Goal: Information Seeking & Learning: Check status

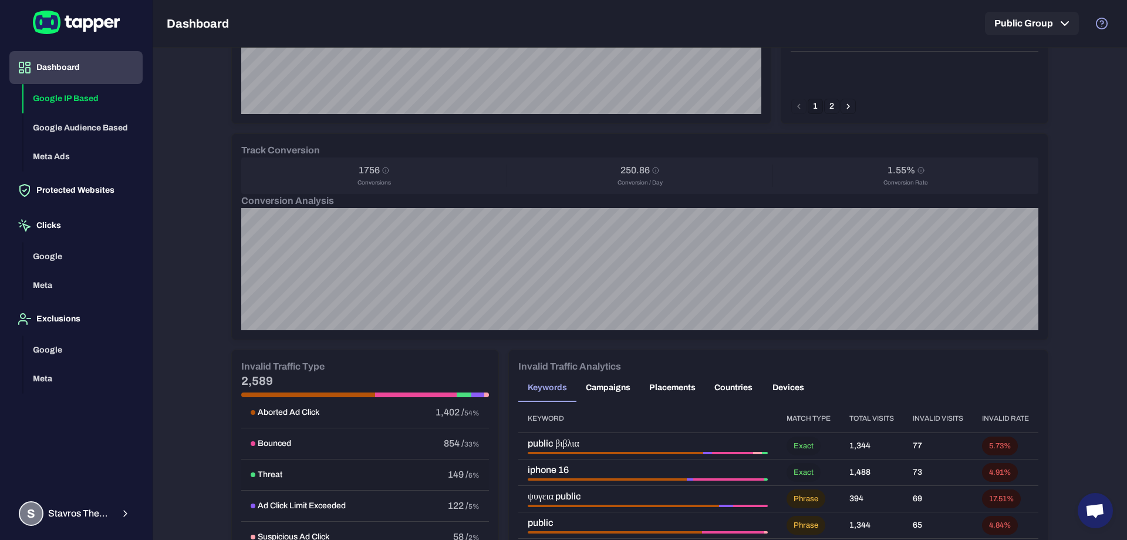
scroll to position [489, 0]
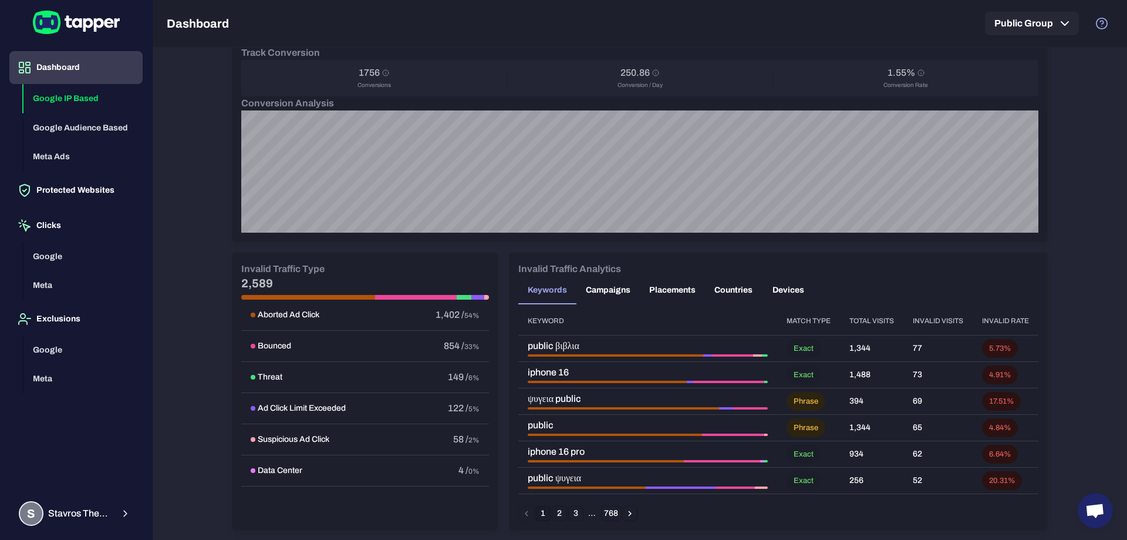
click at [599, 289] on button "Campaigns" at bounding box center [608, 290] width 63 height 28
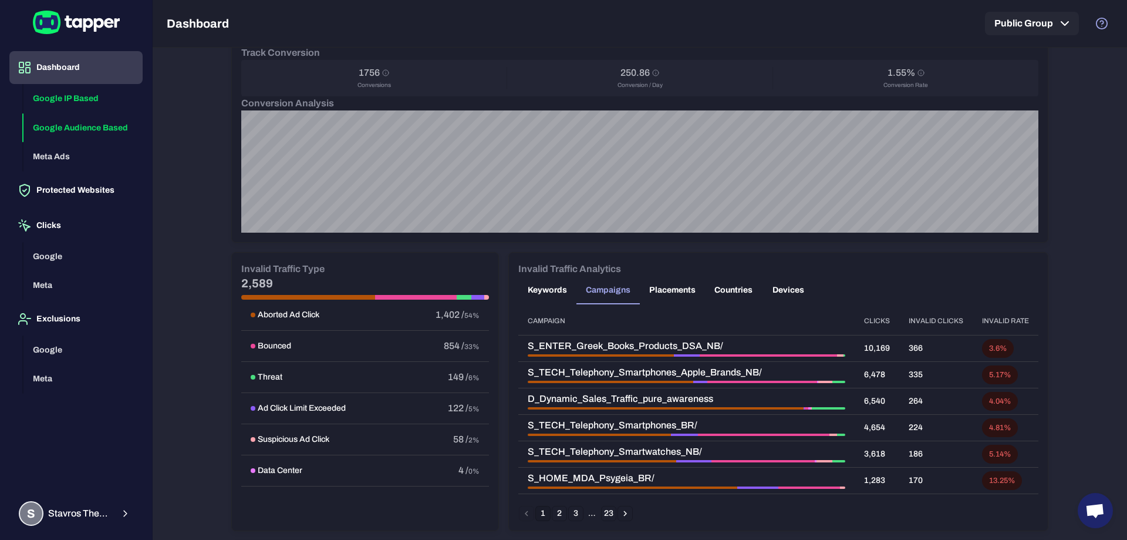
click at [95, 129] on button "Google Audience Based" at bounding box center [82, 127] width 119 height 29
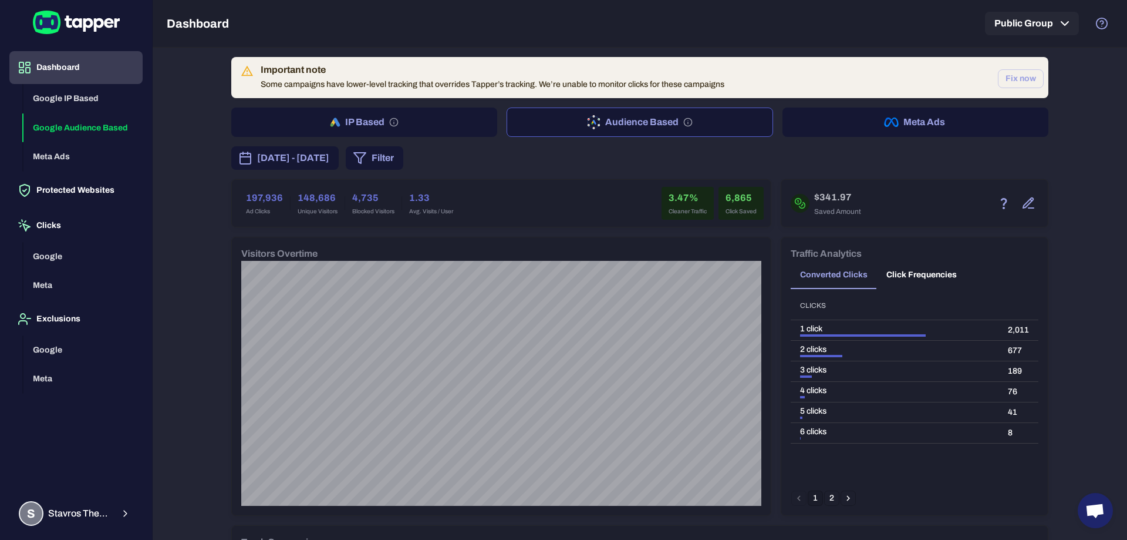
click at [843, 118] on button "Meta Ads" at bounding box center [916, 121] width 266 height 29
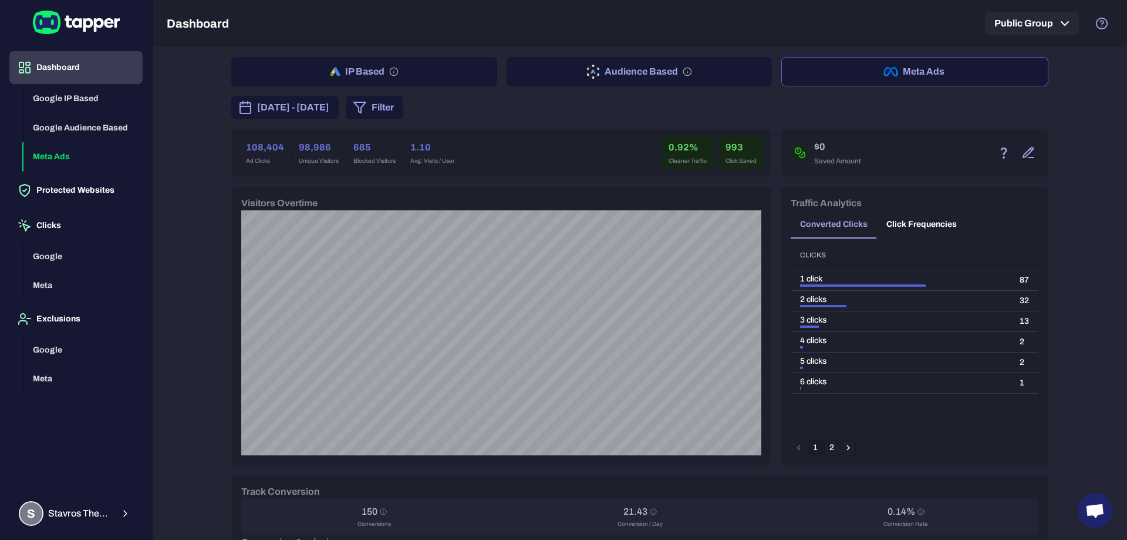
click at [617, 68] on button "Audience Based" at bounding box center [640, 71] width 266 height 29
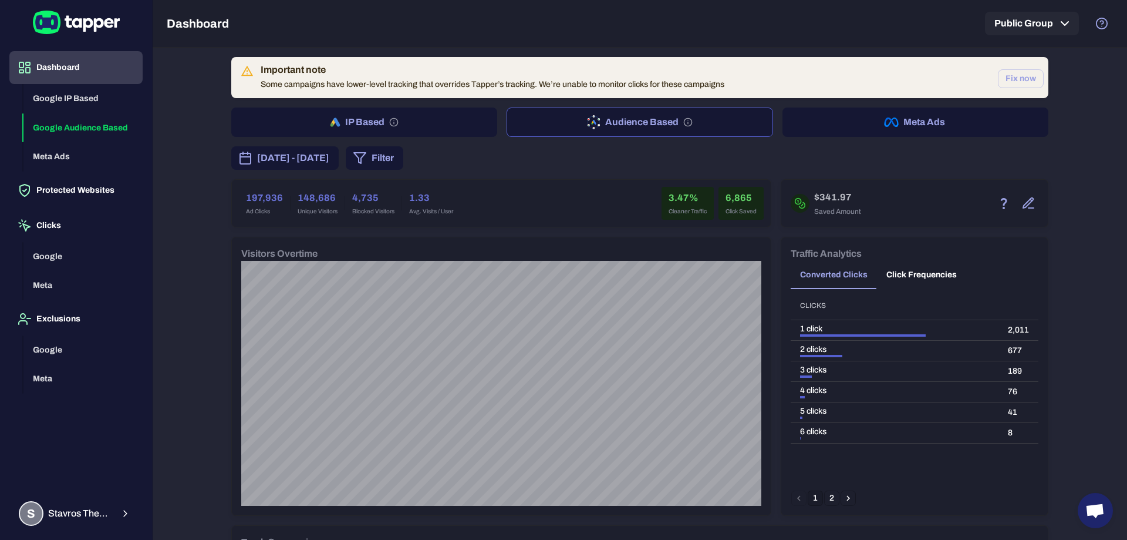
click at [403, 156] on button "Filter" at bounding box center [375, 157] width 58 height 23
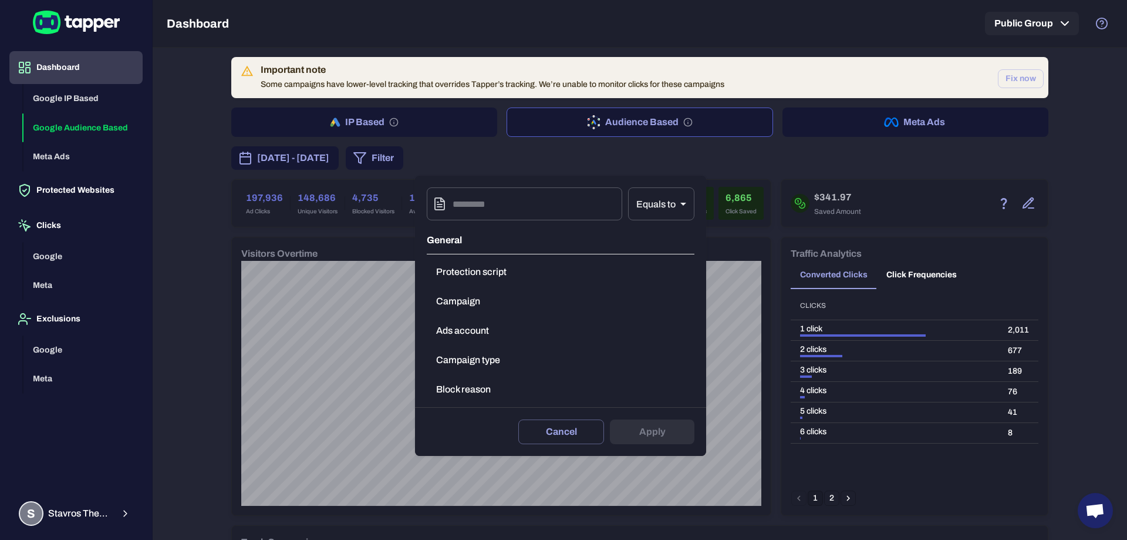
click at [486, 304] on button "Campaign" at bounding box center [561, 300] width 268 height 23
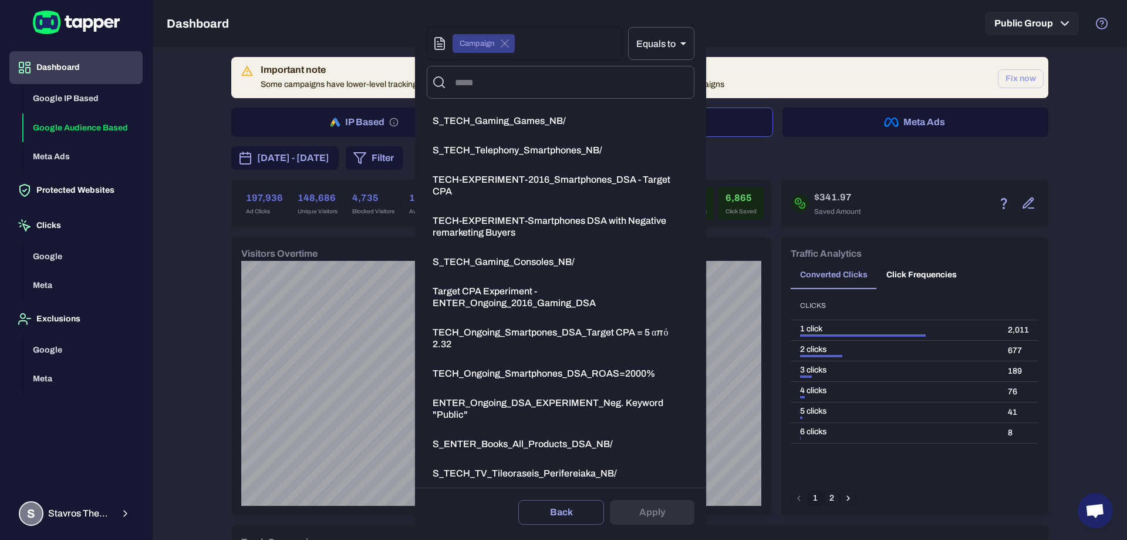
click at [777, 105] on div at bounding box center [563, 270] width 1127 height 540
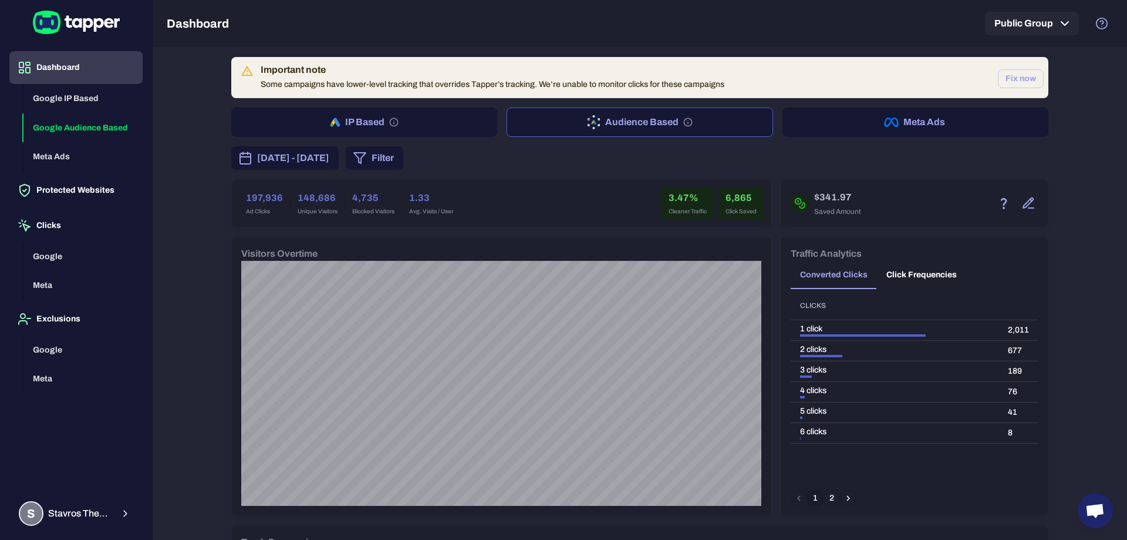
click at [858, 122] on button "Meta Ads" at bounding box center [916, 121] width 266 height 29
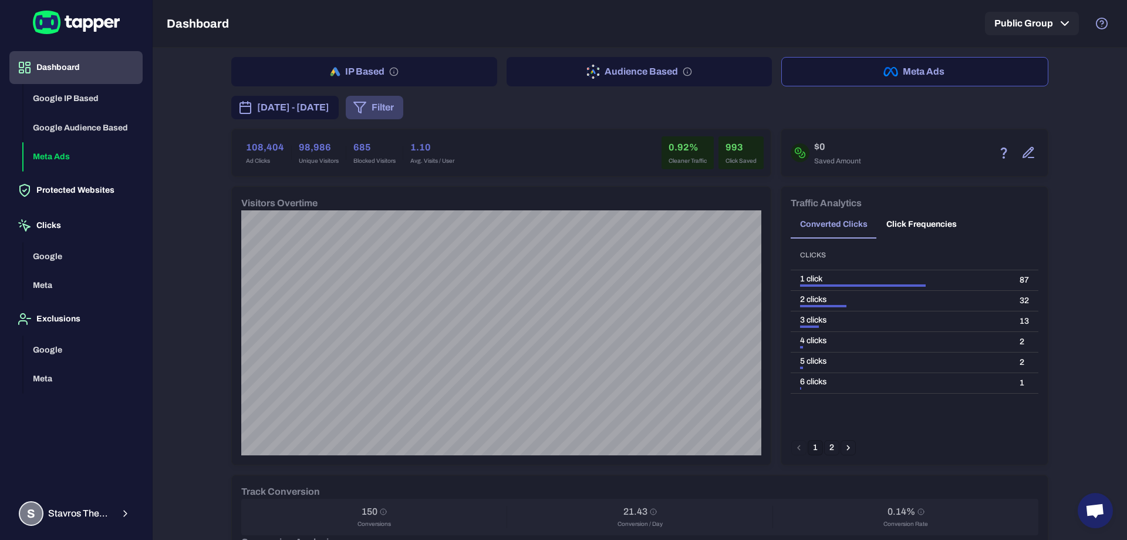
click at [403, 110] on button "Filter" at bounding box center [375, 107] width 58 height 23
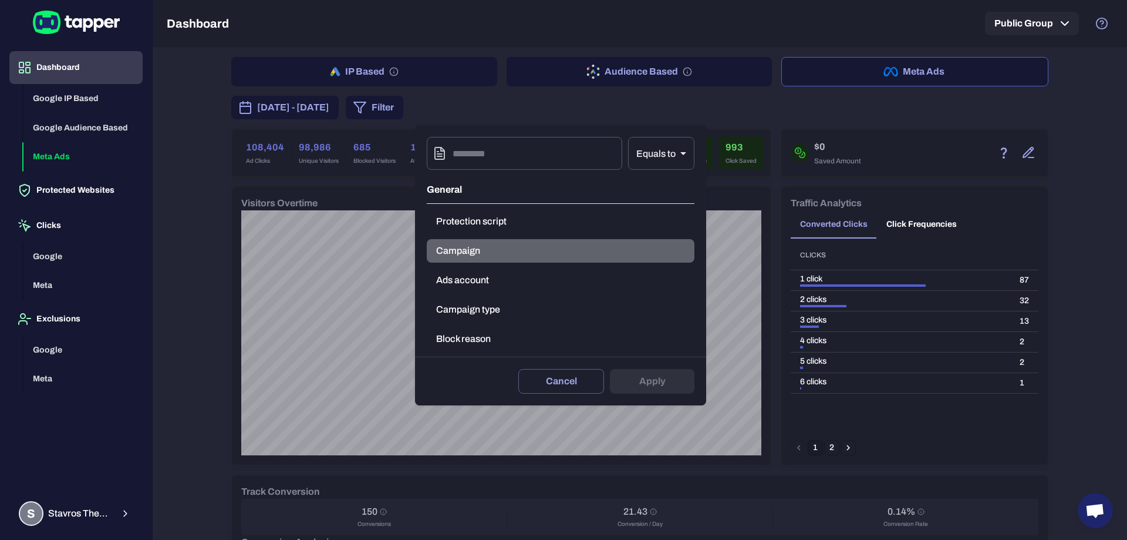
click at [464, 258] on button "Campaign" at bounding box center [561, 250] width 268 height 23
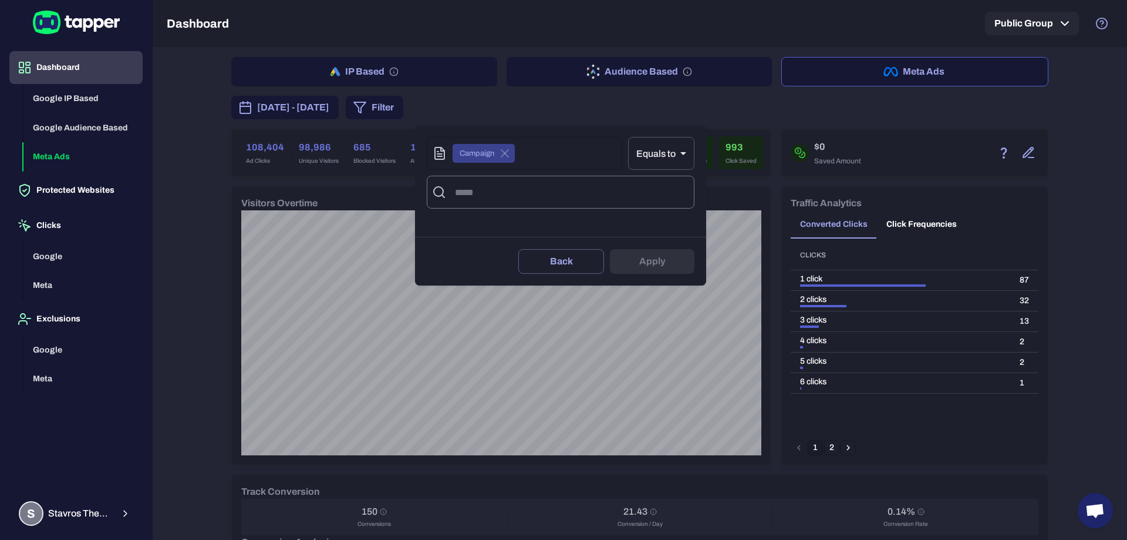
click at [489, 197] on input "text" at bounding box center [570, 192] width 237 height 22
click at [80, 127] on div at bounding box center [563, 270] width 1127 height 540
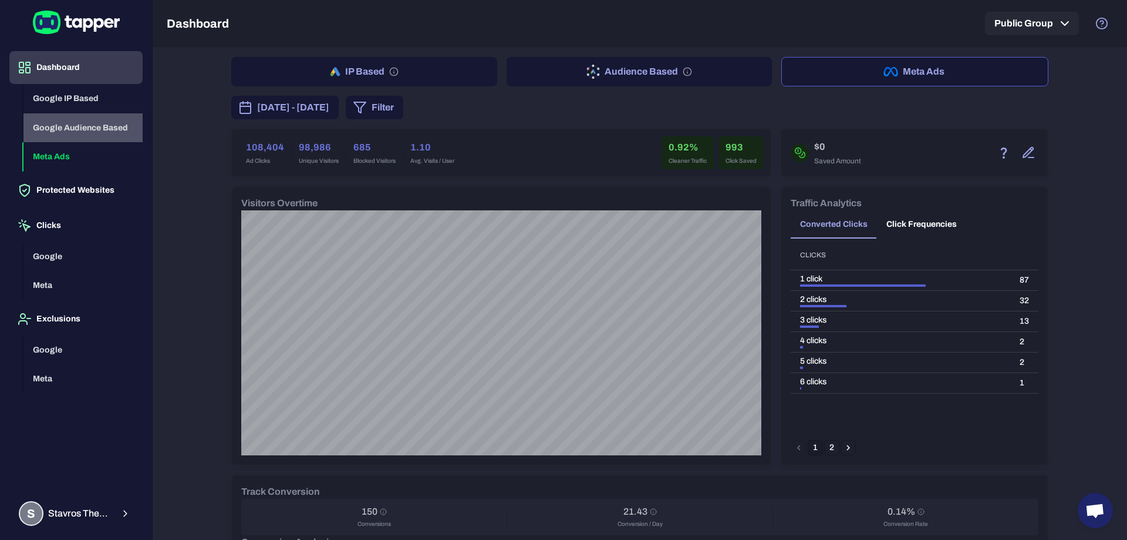
click at [66, 122] on button "Google Audience Based" at bounding box center [82, 127] width 119 height 29
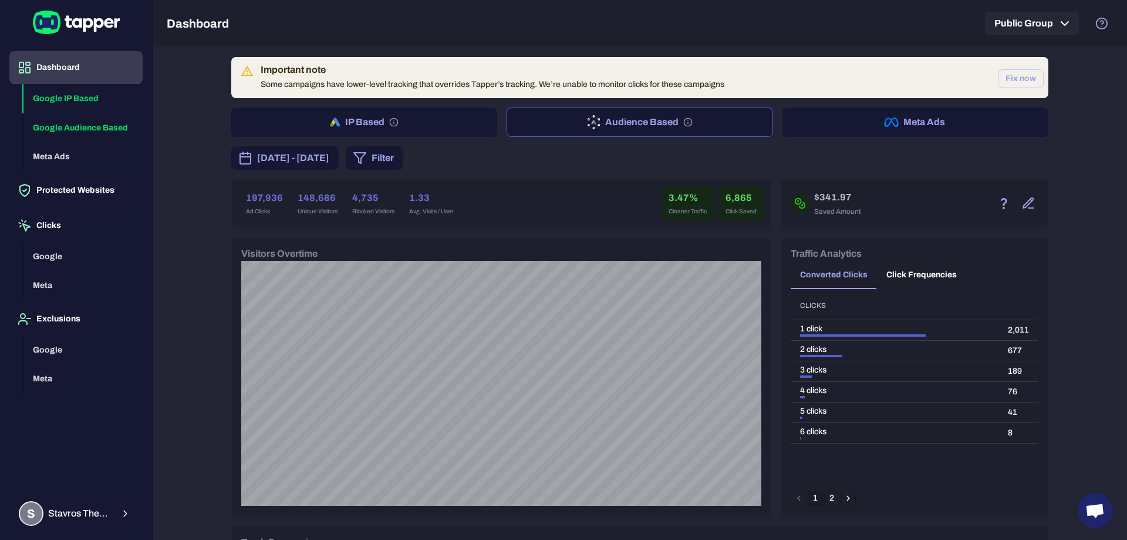
click at [77, 94] on button "Google IP Based" at bounding box center [82, 98] width 119 height 29
click at [82, 130] on button "Google Audience Based" at bounding box center [82, 127] width 119 height 29
click at [91, 100] on button "Google IP Based" at bounding box center [82, 98] width 119 height 29
click at [60, 130] on button "Google Audience Based" at bounding box center [82, 127] width 119 height 29
drag, startPoint x: 270, startPoint y: 210, endPoint x: 242, endPoint y: 200, distance: 28.8
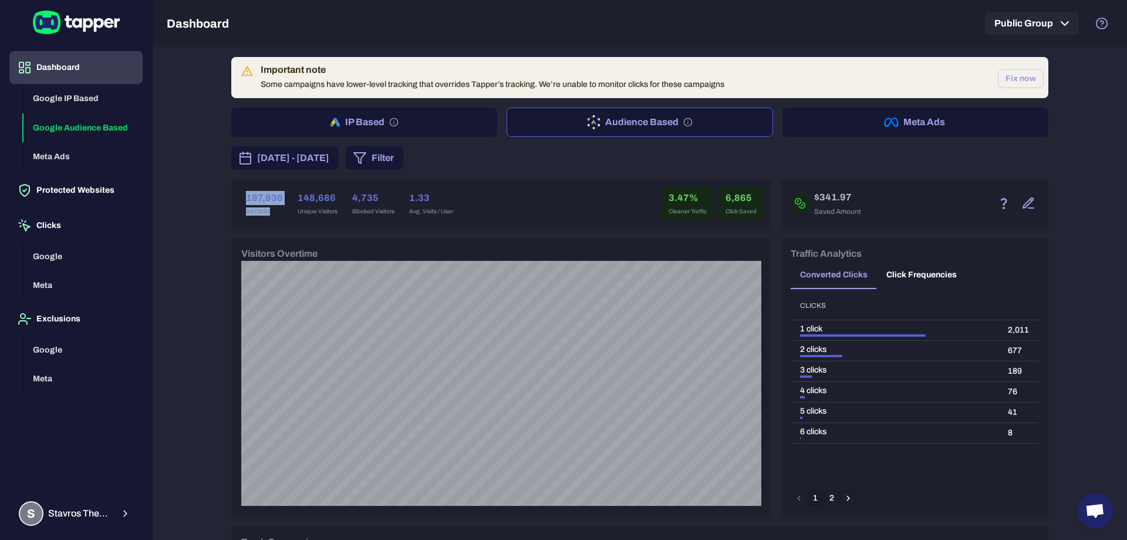
click at [242, 200] on div "197,936 Ad Clicks" at bounding box center [264, 203] width 51 height 33
drag, startPoint x: 332, startPoint y: 214, endPoint x: 293, endPoint y: 200, distance: 41.6
click at [293, 200] on div "148,686 Unique Visitors" at bounding box center [318, 203] width 54 height 33
click at [375, 209] on span "Blocked Visitors" at bounding box center [373, 211] width 42 height 8
drag, startPoint x: 389, startPoint y: 210, endPoint x: 348, endPoint y: 198, distance: 43.2
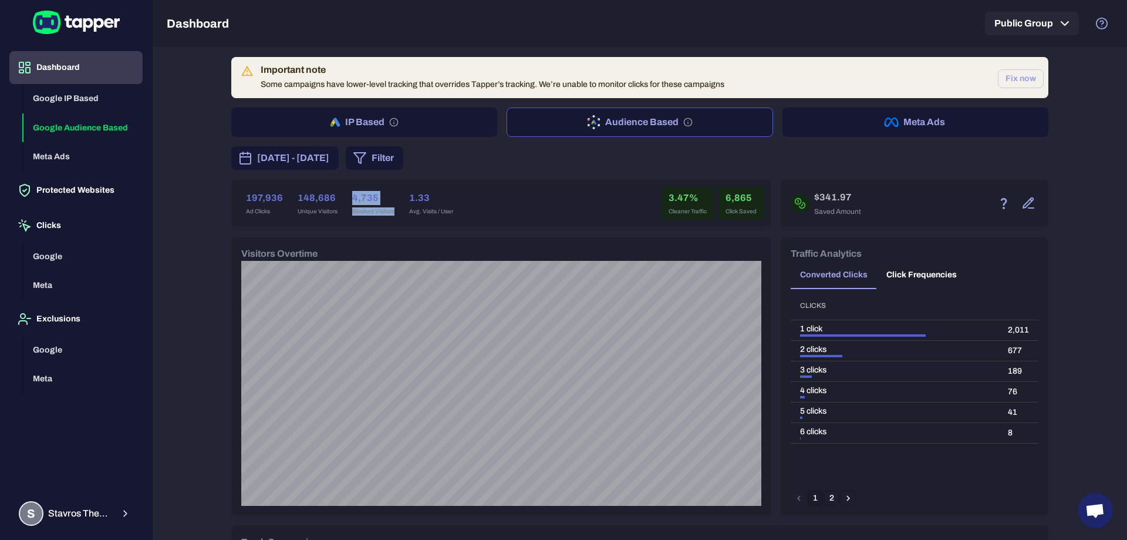
click at [348, 198] on div "4,735 Blocked Visitors" at bounding box center [373, 203] width 56 height 33
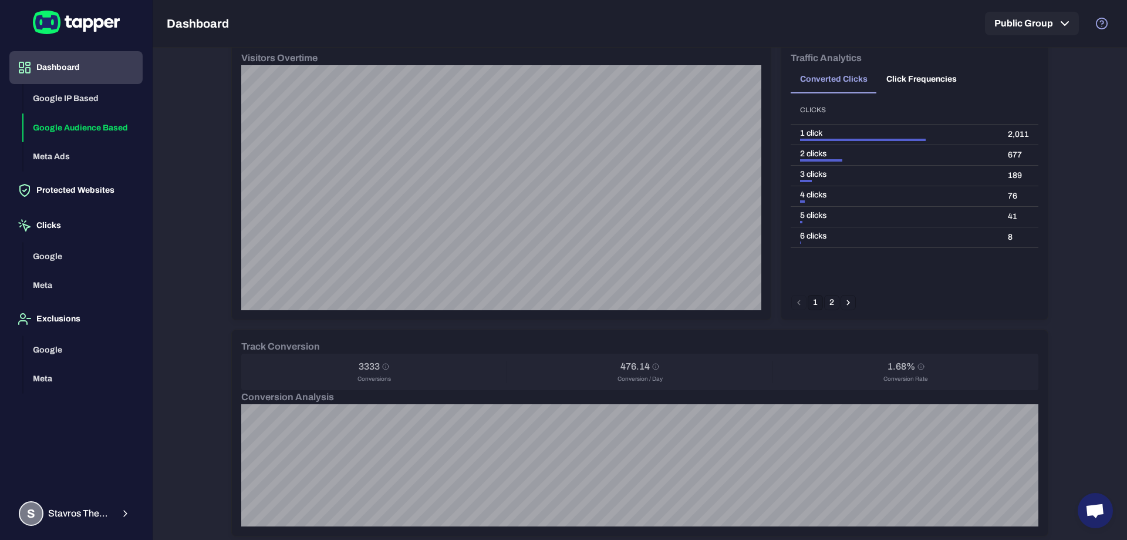
scroll to position [294, 0]
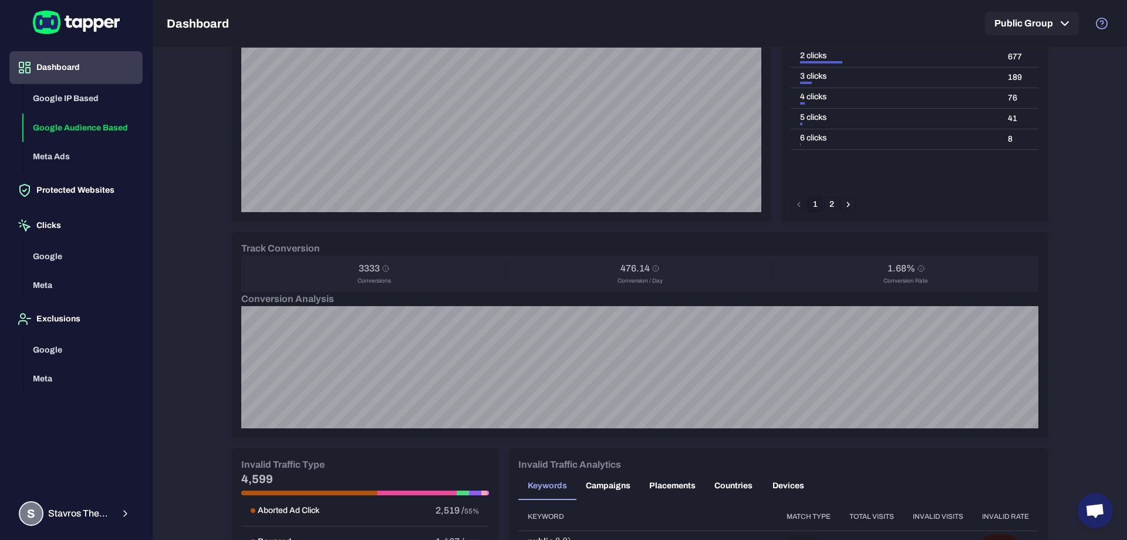
click at [362, 267] on h6 "3333" at bounding box center [369, 268] width 21 height 12
click at [890, 266] on h6 "1.68%" at bounding box center [902, 268] width 28 height 12
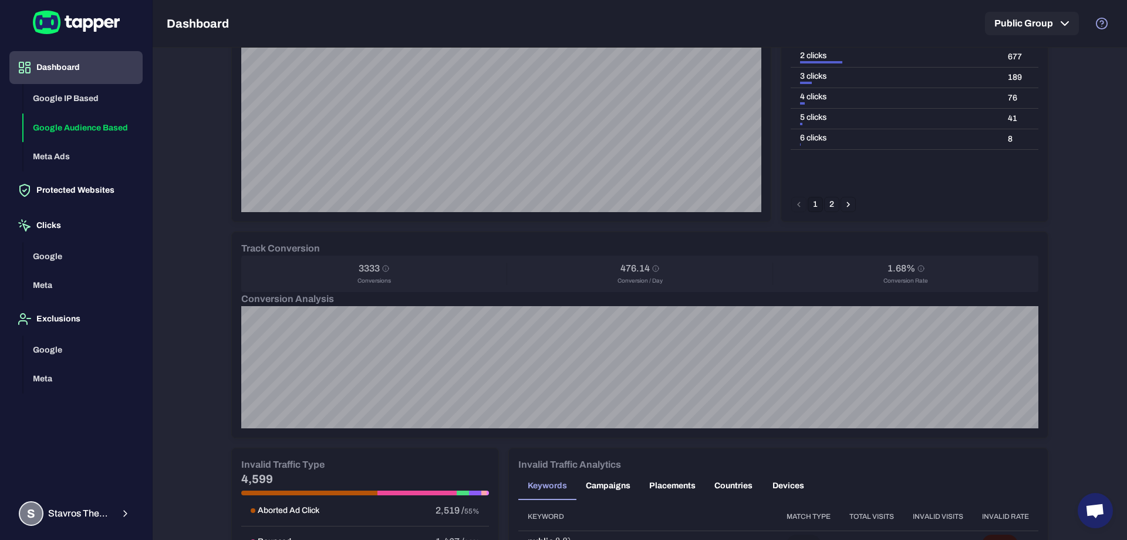
click at [1087, 332] on div "Important note Some campaigns have lower-level tracking that overrides Tapper’s…" at bounding box center [640, 294] width 975 height 492
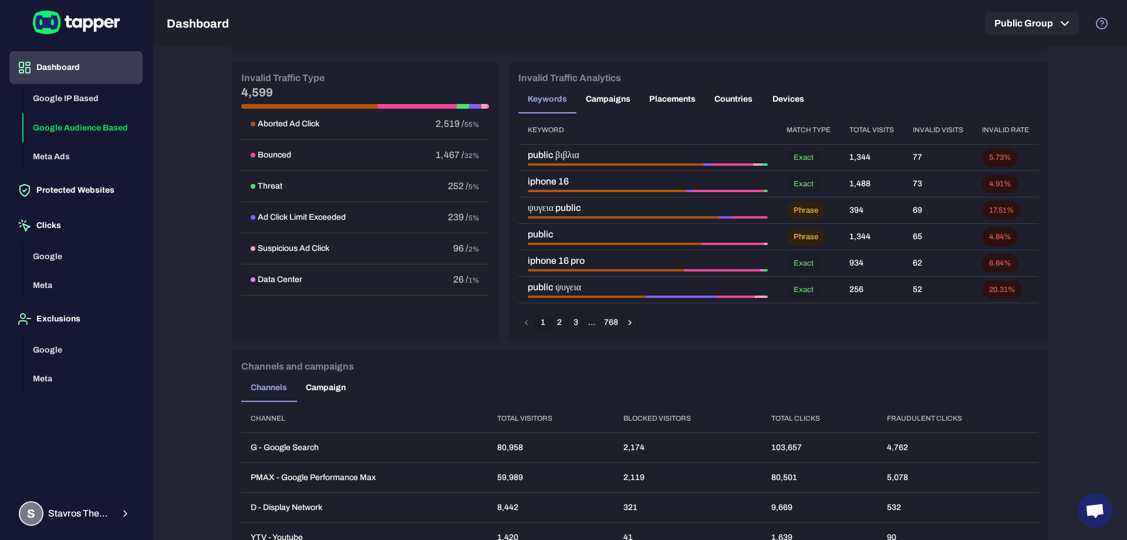
scroll to position [484, 0]
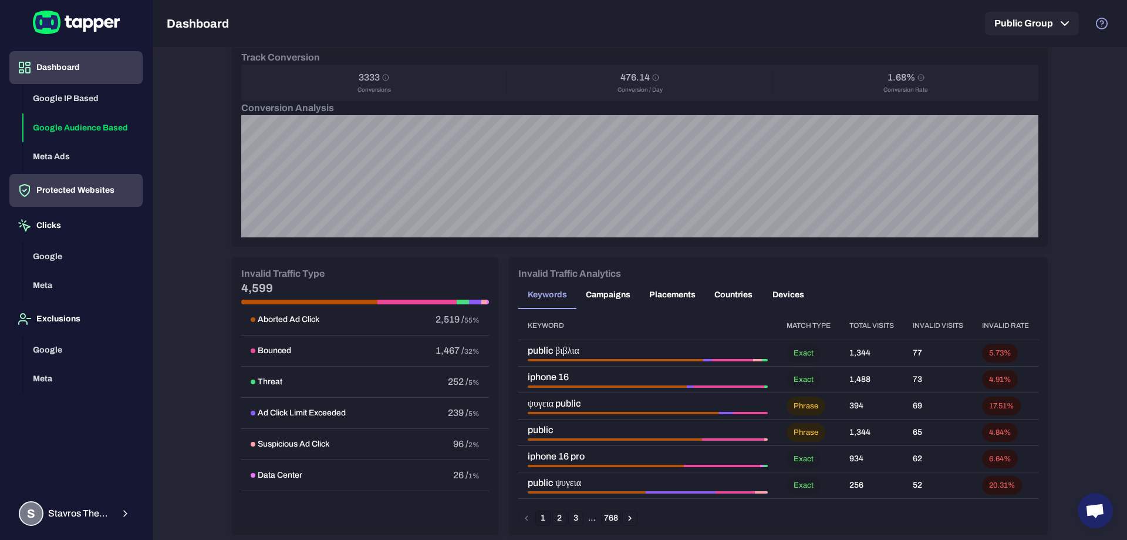
click at [64, 189] on button "Protected Websites" at bounding box center [75, 190] width 133 height 33
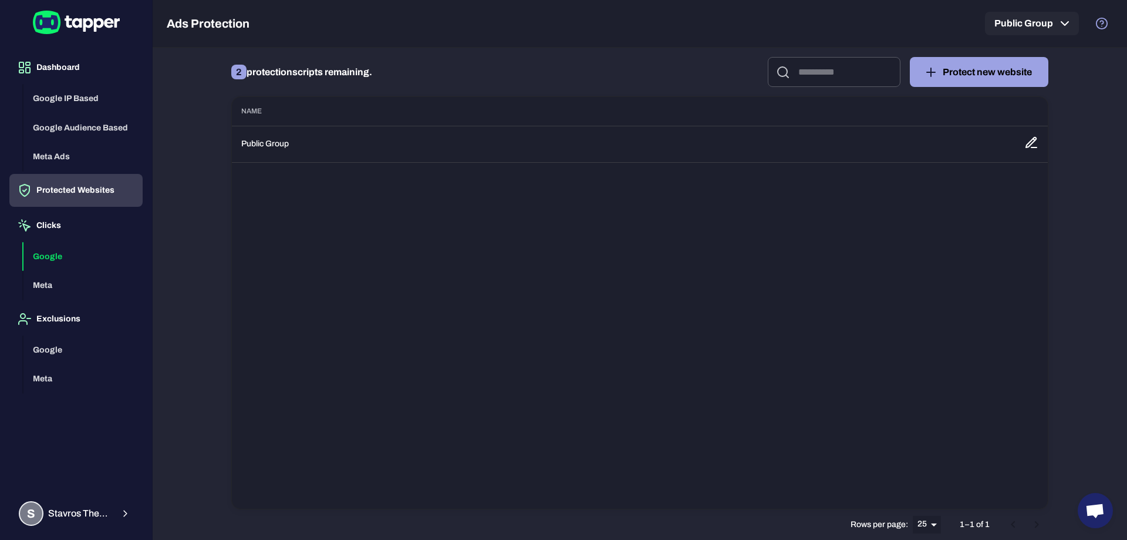
click at [56, 244] on button "Google" at bounding box center [82, 256] width 119 height 29
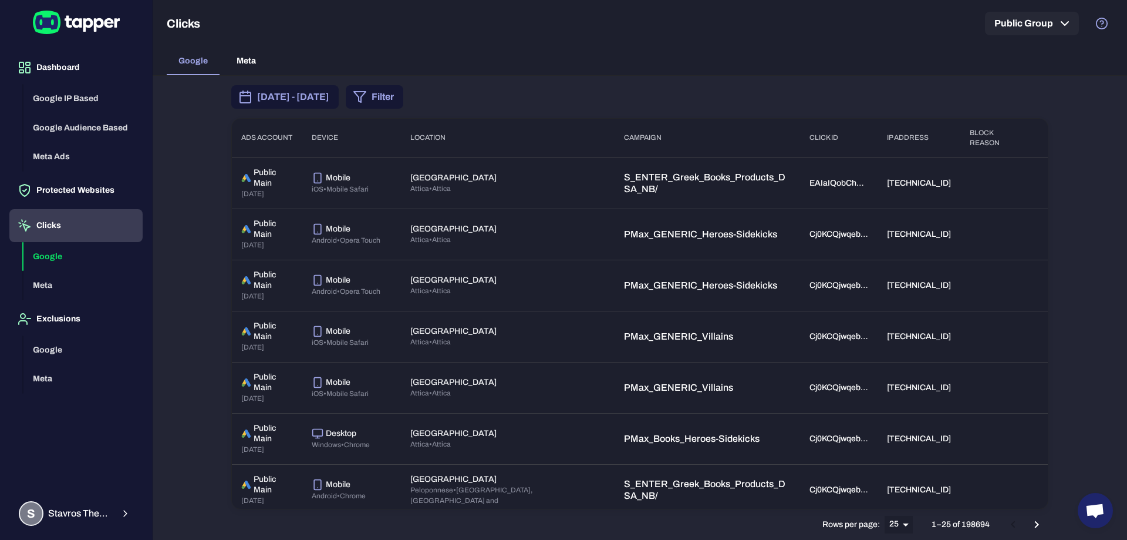
click at [403, 95] on button "Filter" at bounding box center [375, 96] width 58 height 23
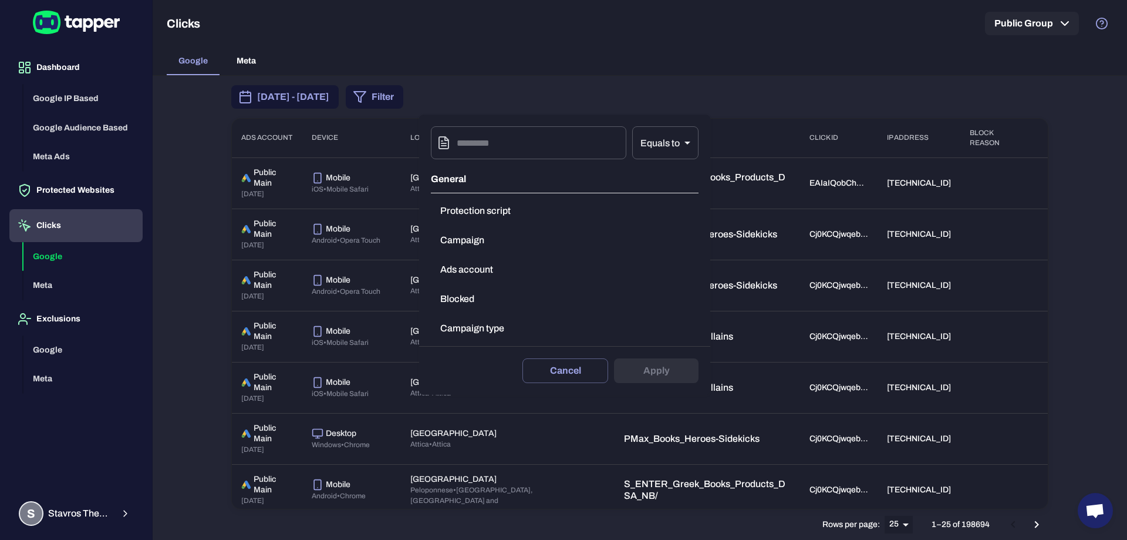
click at [534, 45] on div at bounding box center [563, 270] width 1127 height 540
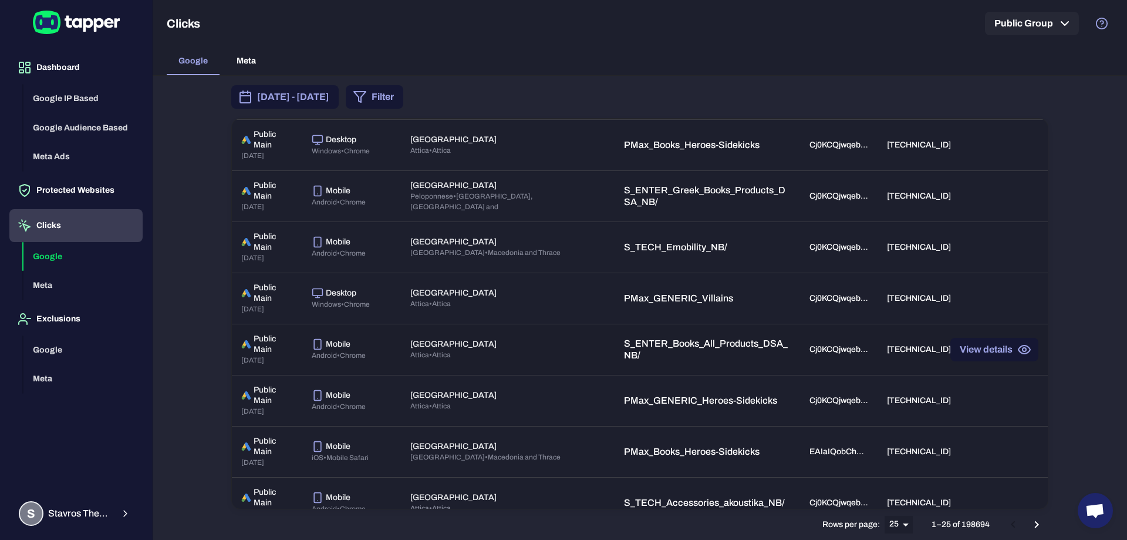
scroll to position [392, 0]
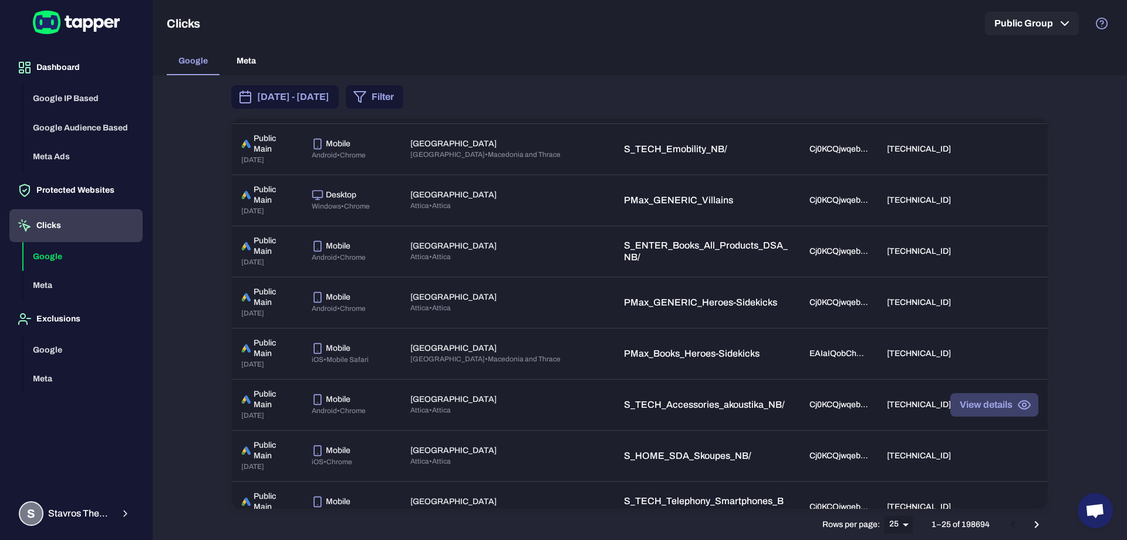
click at [981, 402] on button "View details" at bounding box center [995, 404] width 88 height 23
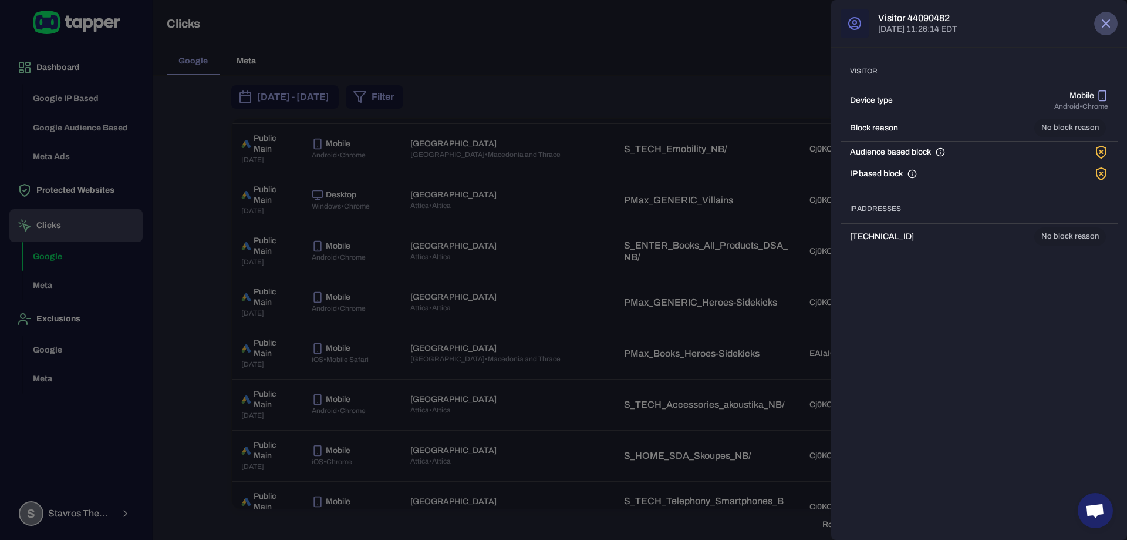
click at [1106, 23] on icon "button" at bounding box center [1106, 23] width 7 height 7
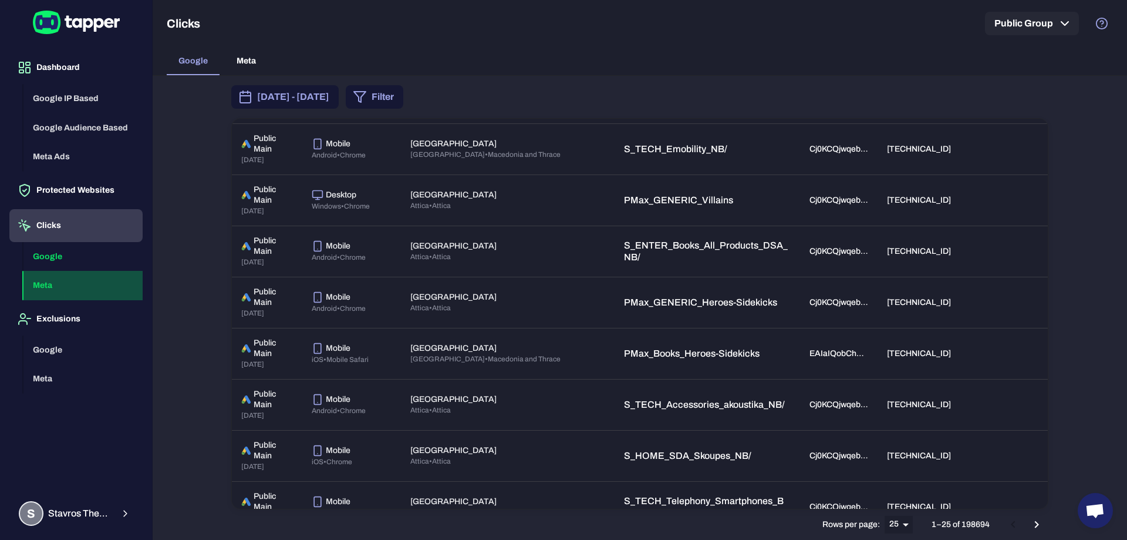
click at [53, 288] on button "Meta" at bounding box center [82, 285] width 119 height 29
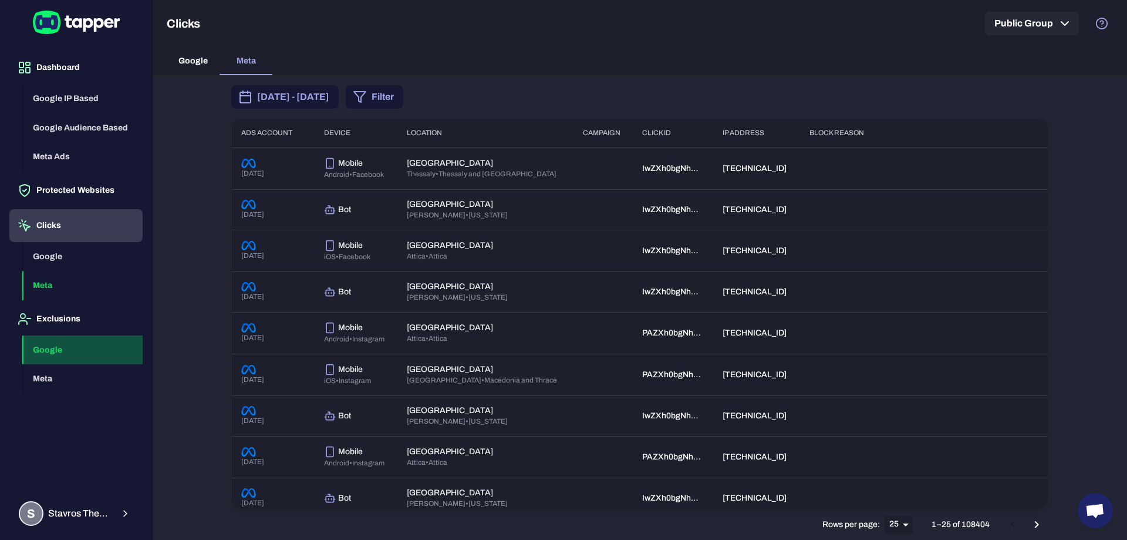
click at [62, 348] on button "Google" at bounding box center [82, 349] width 119 height 29
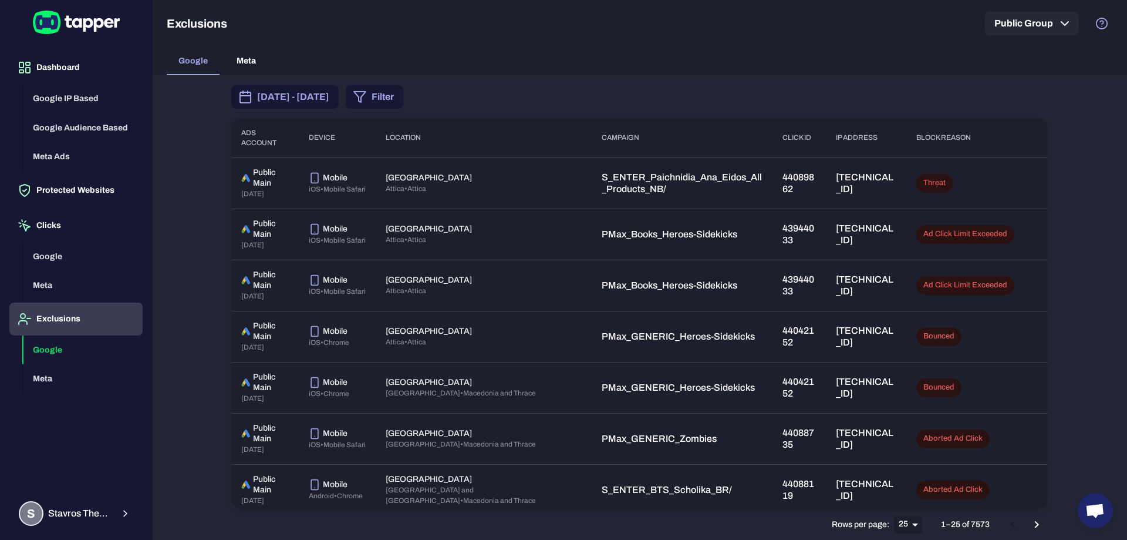
scroll to position [98, 0]
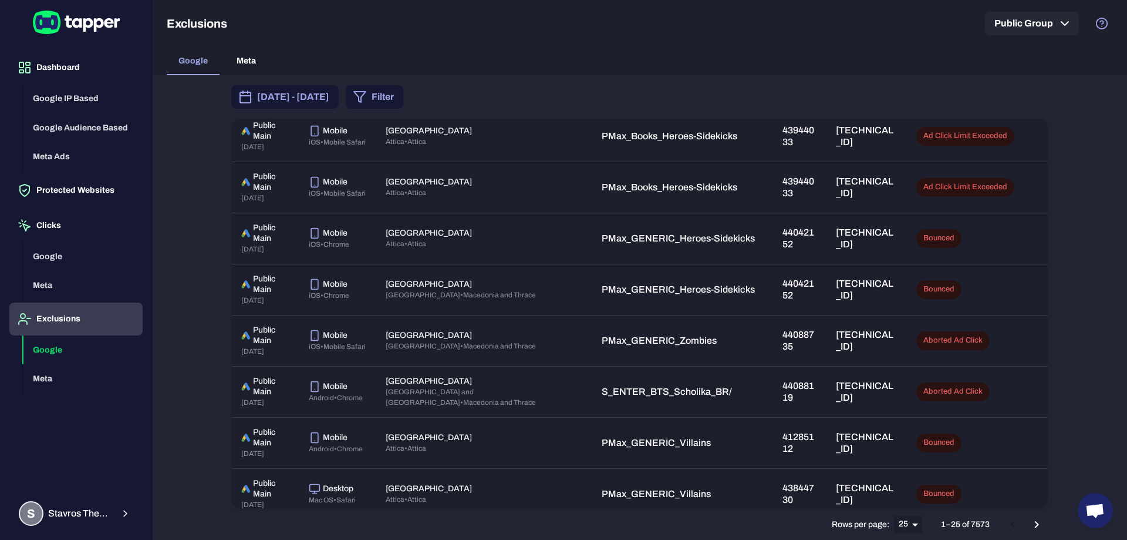
click at [403, 92] on button "Filter" at bounding box center [375, 96] width 58 height 23
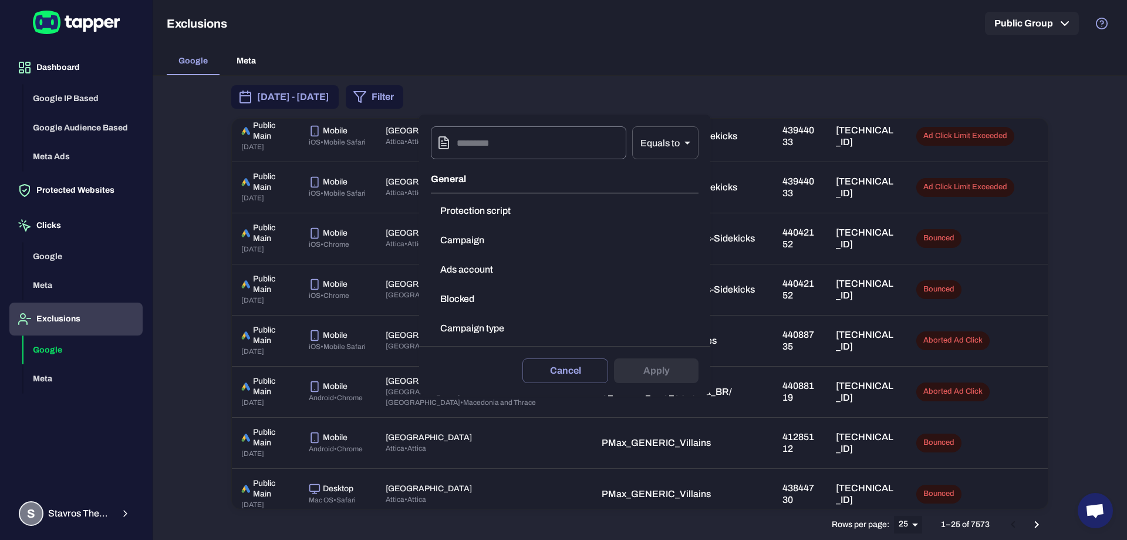
click at [493, 139] on input "text" at bounding box center [542, 142] width 170 height 33
type input "*"
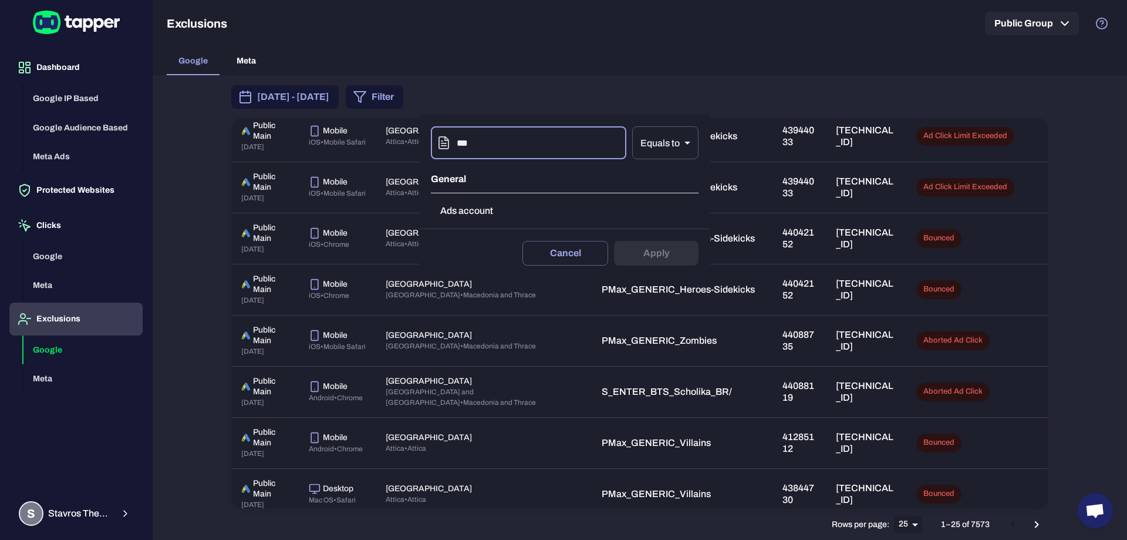
type input "***"
click at [503, 75] on div at bounding box center [563, 270] width 1127 height 540
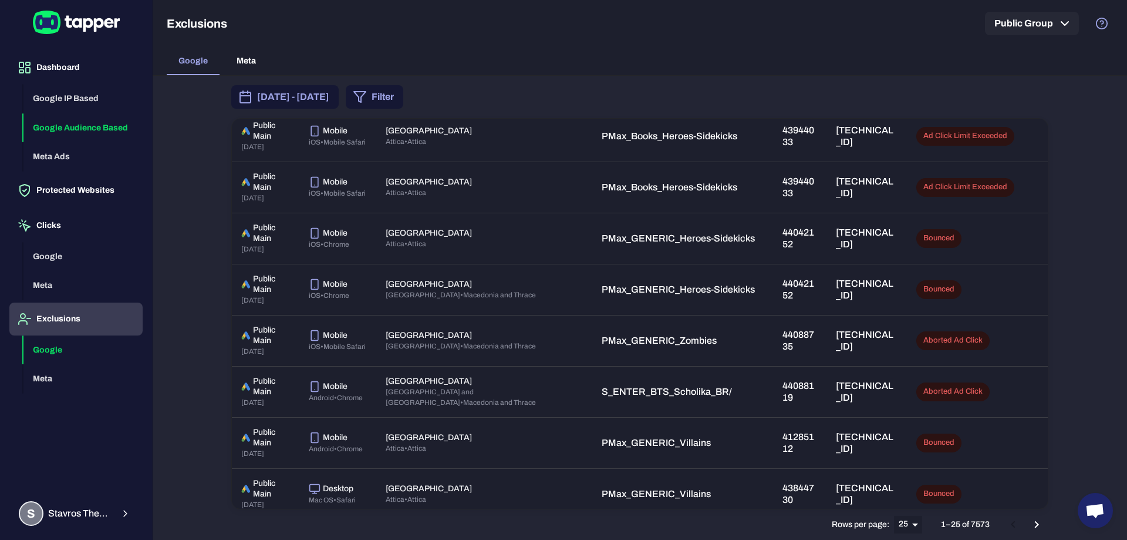
click at [81, 126] on button "Google Audience Based" at bounding box center [82, 127] width 119 height 29
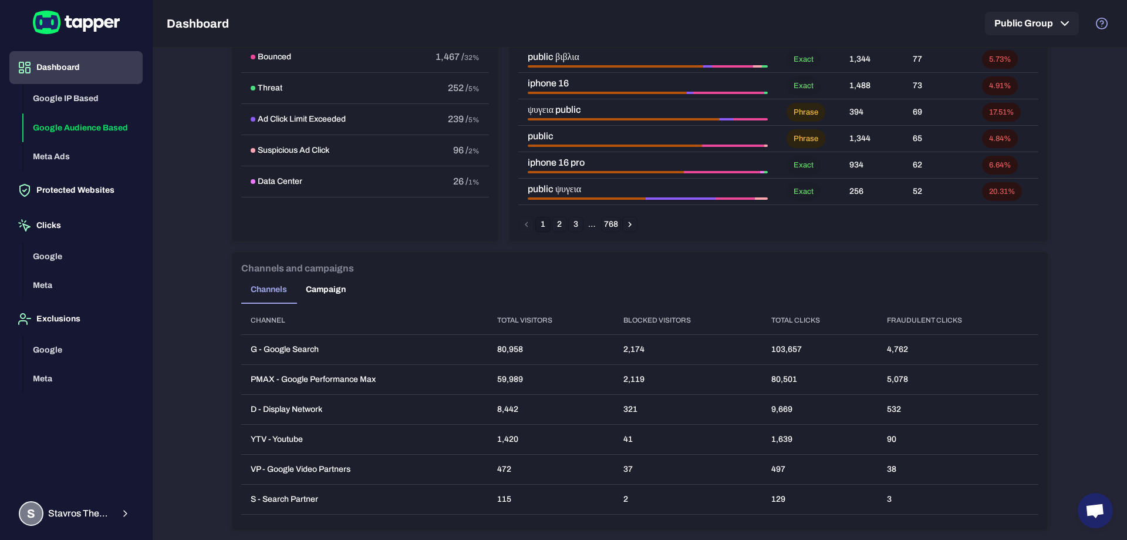
scroll to position [582, 0]
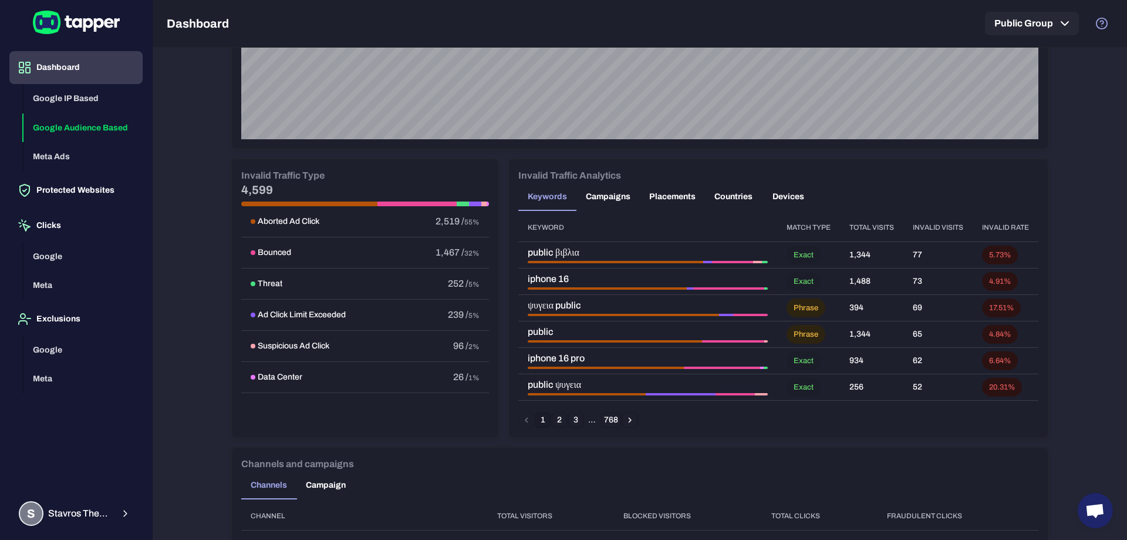
click at [727, 196] on button "Countries" at bounding box center [733, 197] width 57 height 28
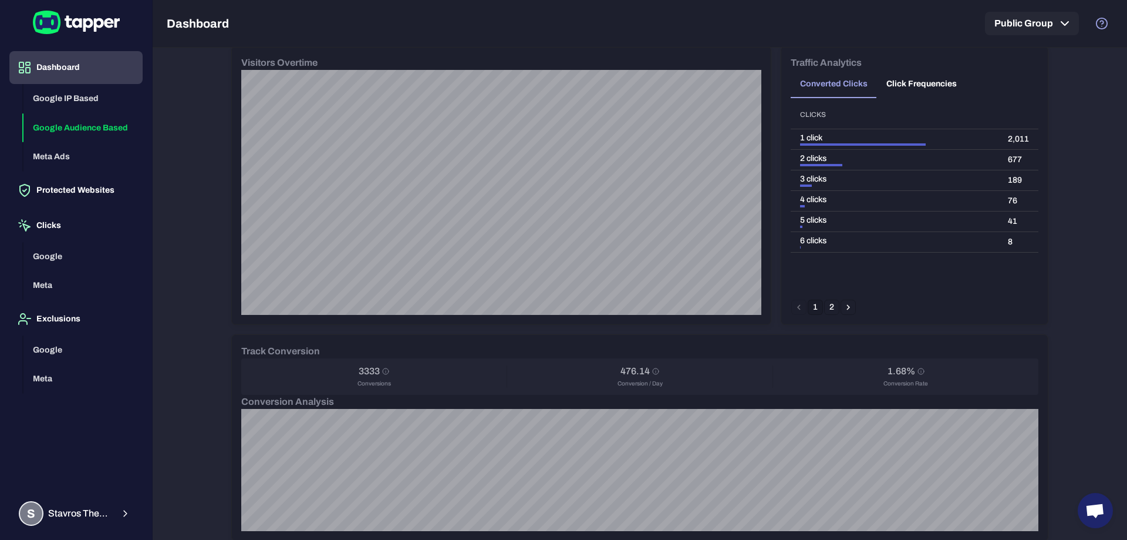
scroll to position [0, 0]
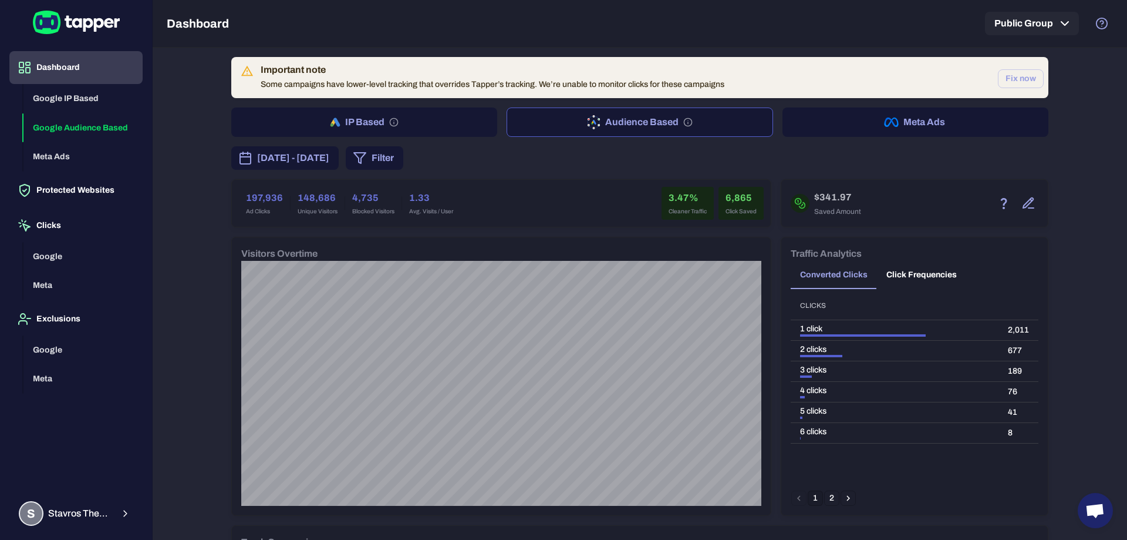
click at [918, 272] on button "Click Frequencies" at bounding box center [921, 275] width 89 height 28
click at [830, 275] on button "Converted Clicks" at bounding box center [834, 275] width 86 height 28
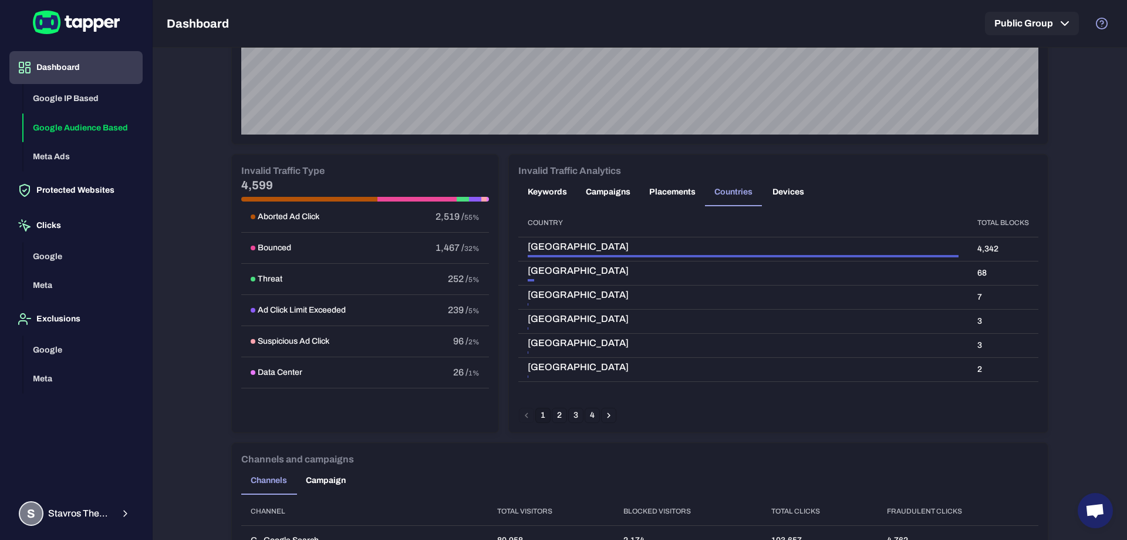
scroll to position [778, 0]
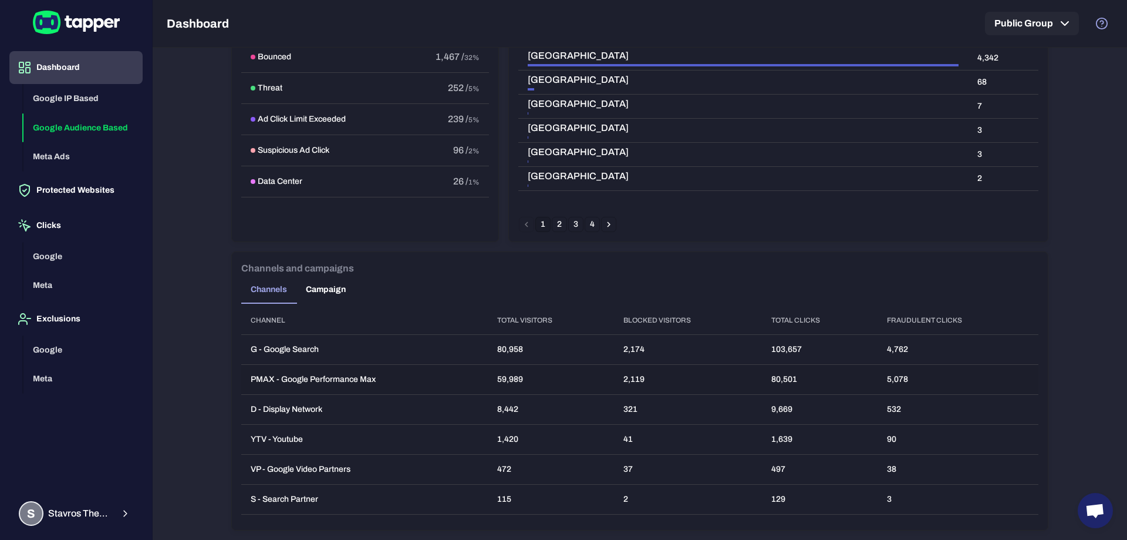
click at [779, 379] on td "80,501" at bounding box center [820, 380] width 116 height 30
click at [889, 375] on td "5,078" at bounding box center [958, 380] width 161 height 30
click at [781, 351] on td "103,657" at bounding box center [820, 350] width 116 height 30
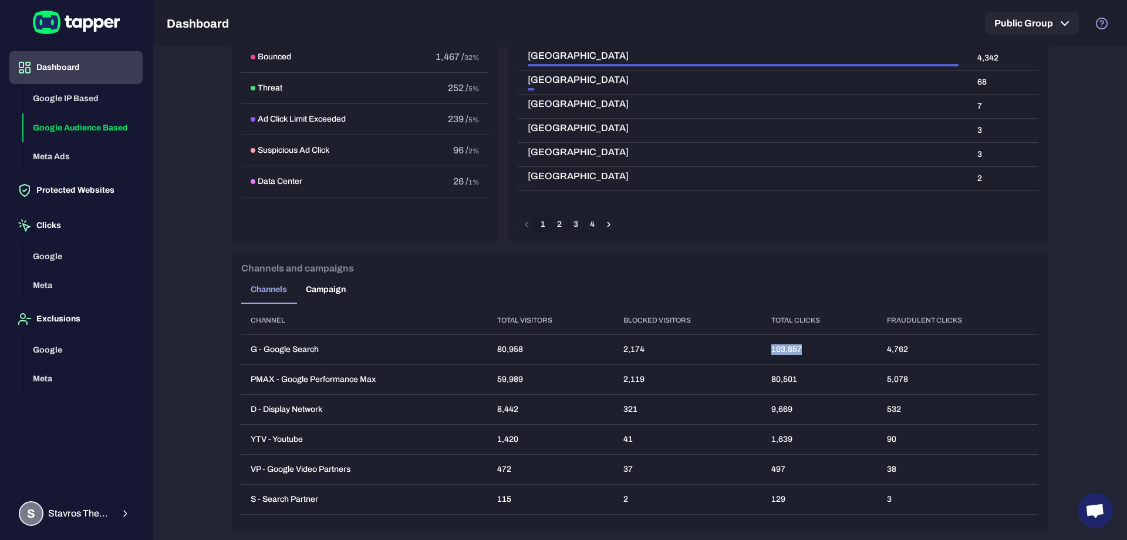
click at [781, 351] on td "103,657" at bounding box center [820, 350] width 116 height 30
click at [895, 351] on td "4,762" at bounding box center [958, 350] width 161 height 30
click at [775, 382] on td "80,501" at bounding box center [820, 380] width 116 height 30
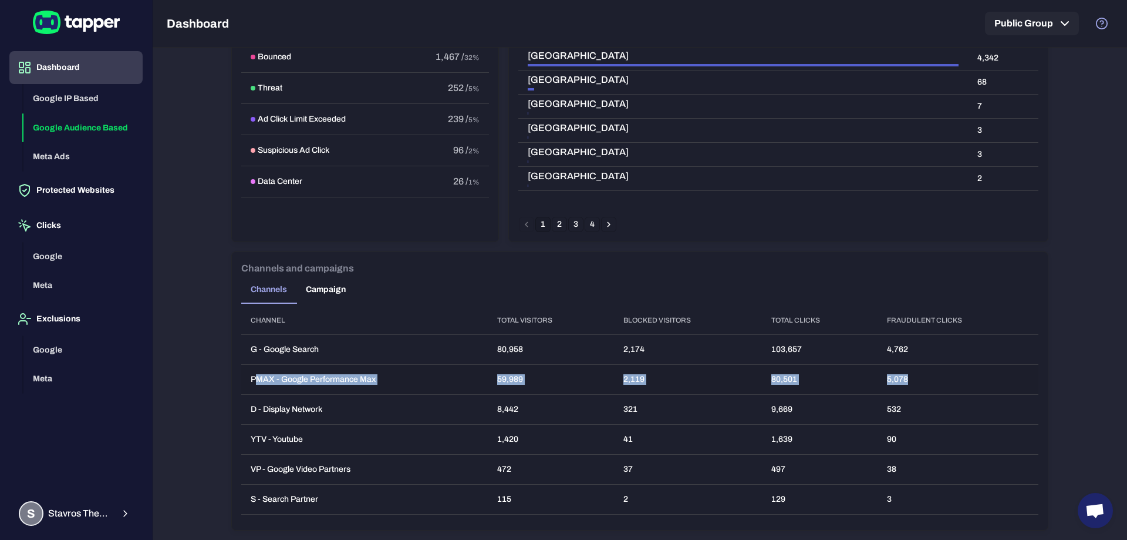
drag, startPoint x: 252, startPoint y: 378, endPoint x: 905, endPoint y: 389, distance: 653.0
click at [905, 389] on tr "PMAX - Google Performance Max 59,989 2,119 80,501 5,078" at bounding box center [639, 380] width 797 height 30
click at [789, 378] on td "80,501" at bounding box center [820, 380] width 116 height 30
click at [894, 410] on td "532" at bounding box center [958, 410] width 161 height 30
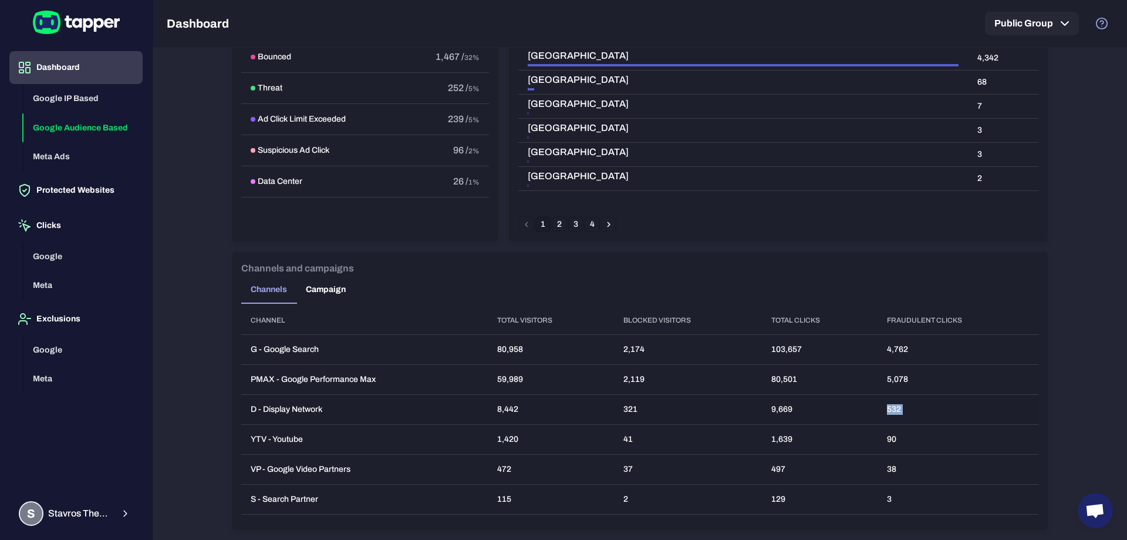
click at [894, 410] on td "532" at bounding box center [958, 410] width 161 height 30
click at [890, 439] on td "90" at bounding box center [958, 440] width 161 height 30
click at [890, 473] on td "38" at bounding box center [958, 469] width 161 height 30
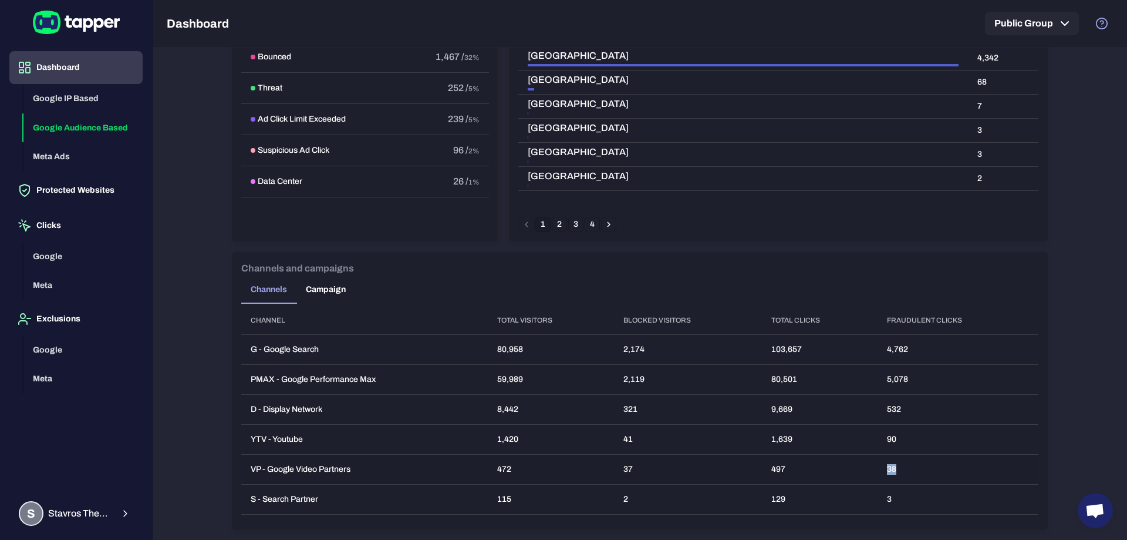
click at [890, 473] on td "38" at bounding box center [958, 469] width 161 height 30
click at [885, 498] on td "3" at bounding box center [958, 499] width 161 height 30
drag, startPoint x: 273, startPoint y: 380, endPoint x: 902, endPoint y: 379, distance: 629.4
click at [902, 379] on tr "PMAX - Google Performance Max 59,989 2,119 80,501 5,078" at bounding box center [639, 380] width 797 height 30
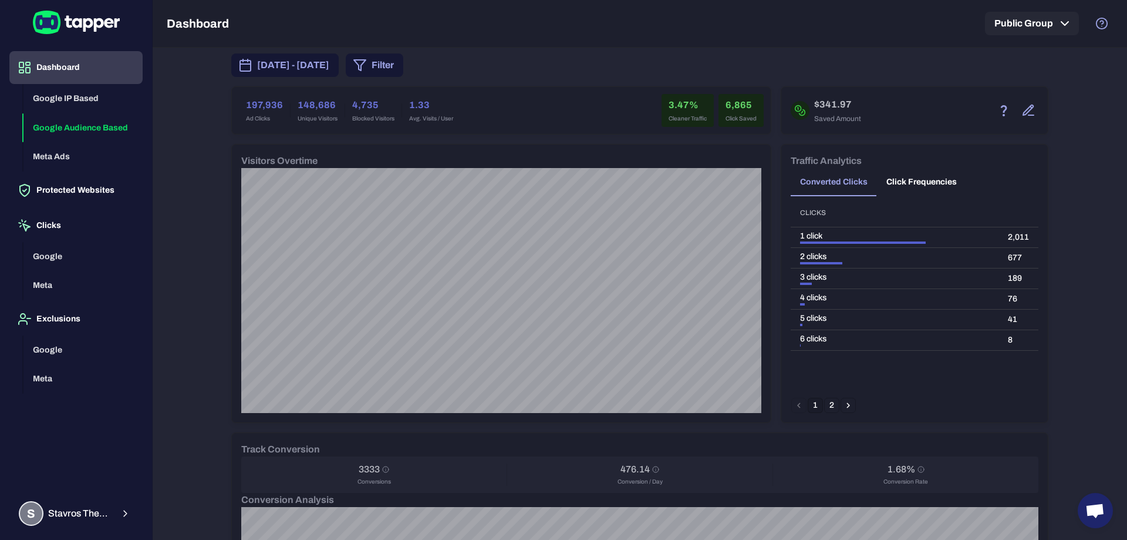
scroll to position [0, 0]
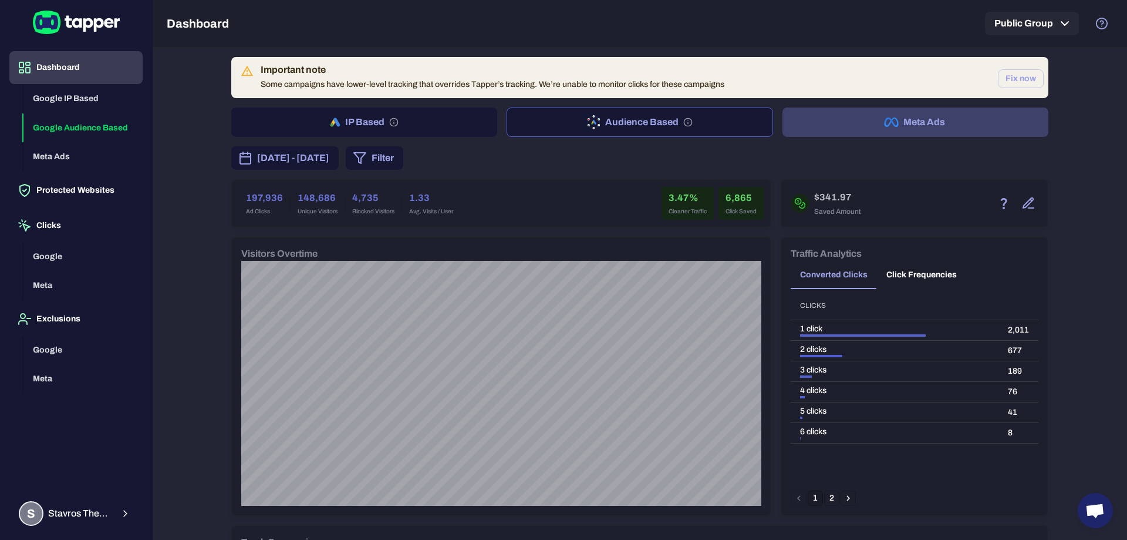
click at [935, 126] on button "Meta Ads" at bounding box center [916, 121] width 266 height 29
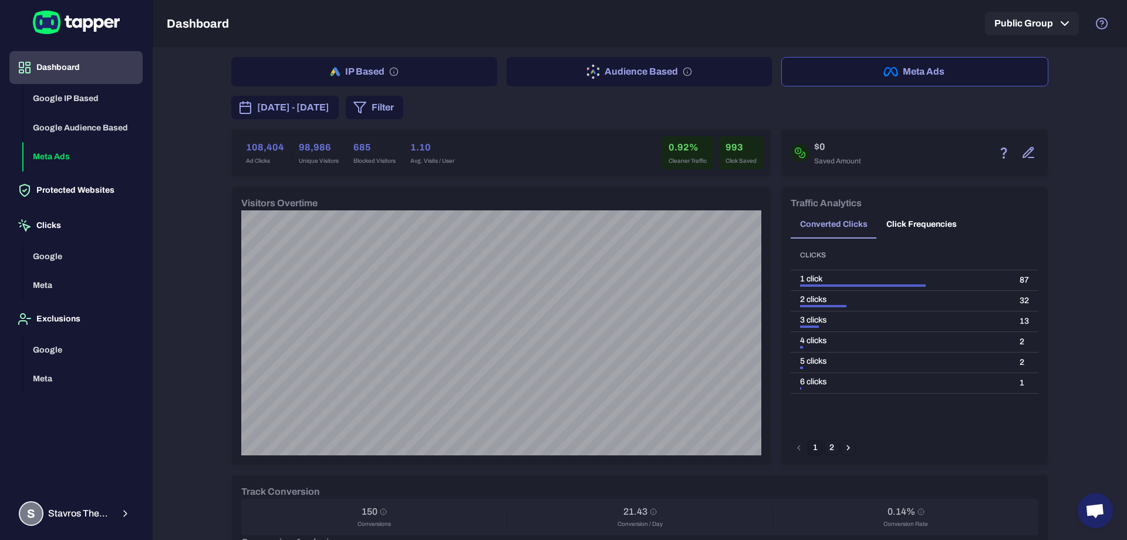
click at [64, 62] on button "Dashboard" at bounding box center [75, 67] width 133 height 33
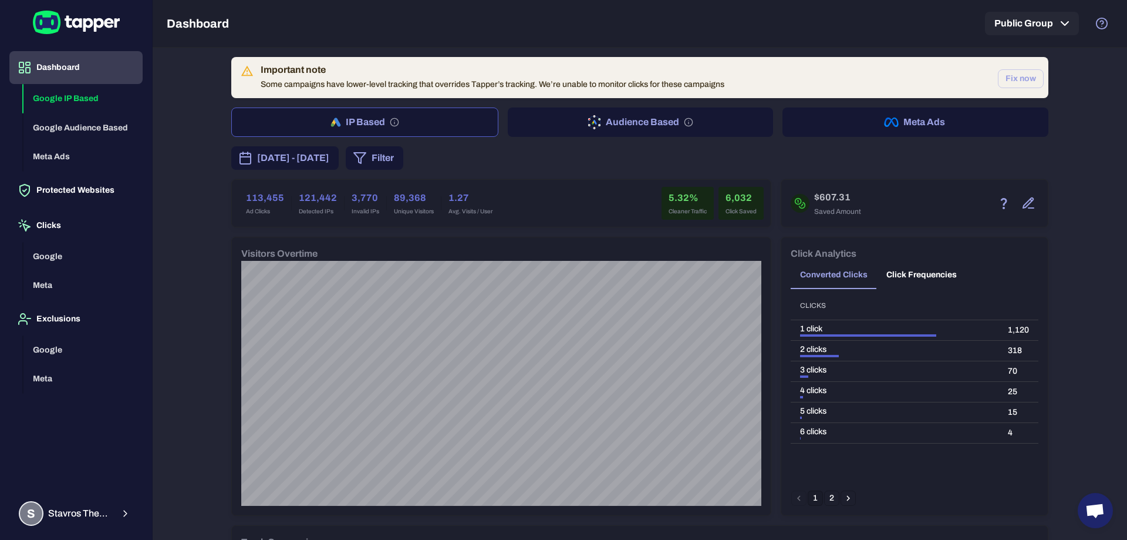
click at [662, 22] on div "Dashboard Public Group" at bounding box center [640, 23] width 947 height 47
